Goal: Navigation & Orientation: Find specific page/section

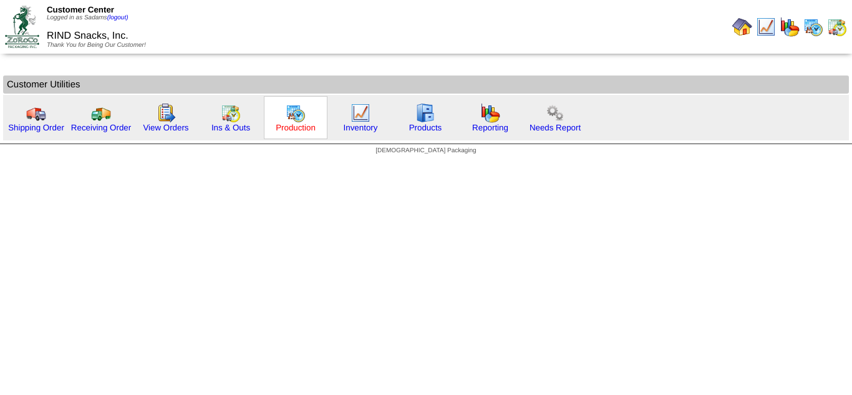
click at [296, 130] on link "Production" at bounding box center [296, 127] width 40 height 9
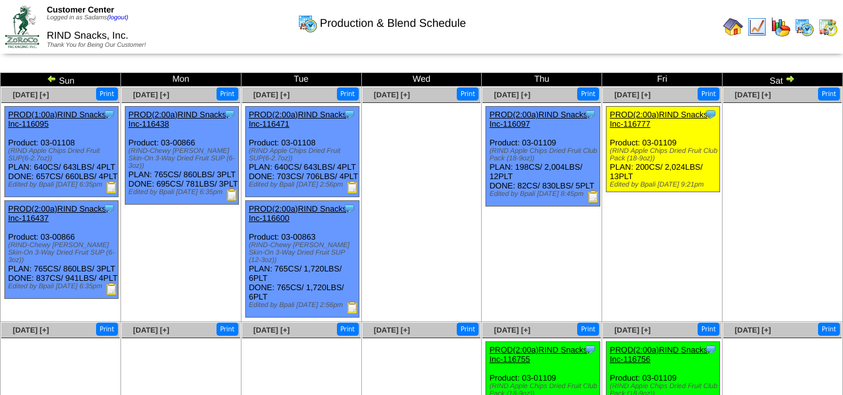
click at [734, 22] on img at bounding box center [733, 27] width 20 height 20
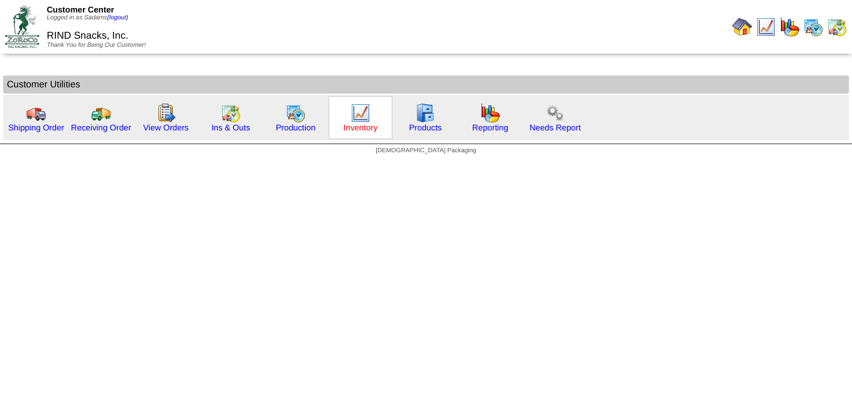
click at [354, 128] on link "Inventory" at bounding box center [361, 127] width 34 height 9
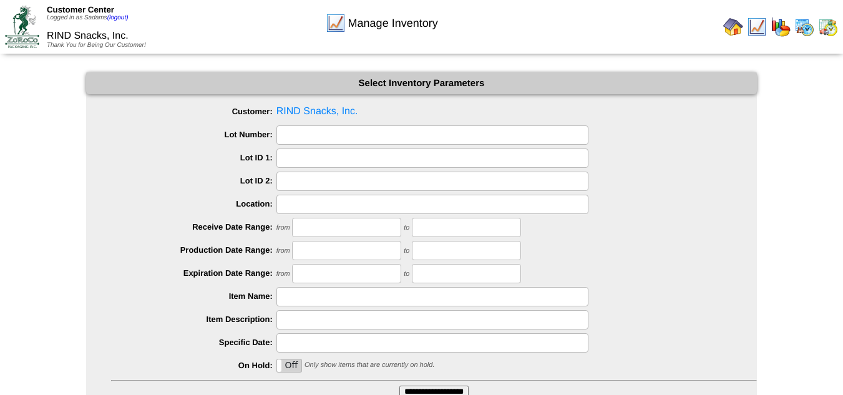
click at [724, 26] on img at bounding box center [733, 27] width 20 height 20
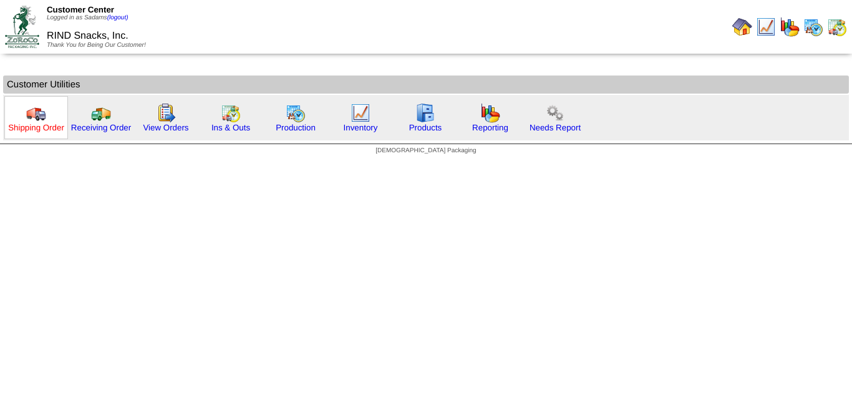
click at [30, 130] on link "Shipping Order" at bounding box center [36, 127] width 56 height 9
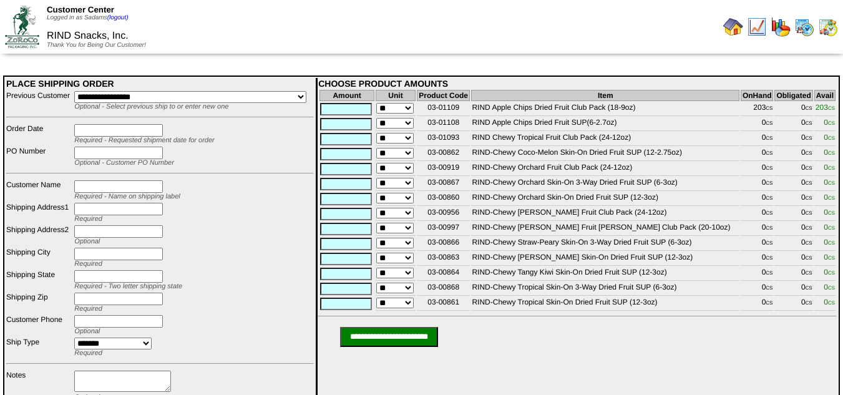
click at [728, 32] on img at bounding box center [733, 27] width 20 height 20
